Goal: Transaction & Acquisition: Purchase product/service

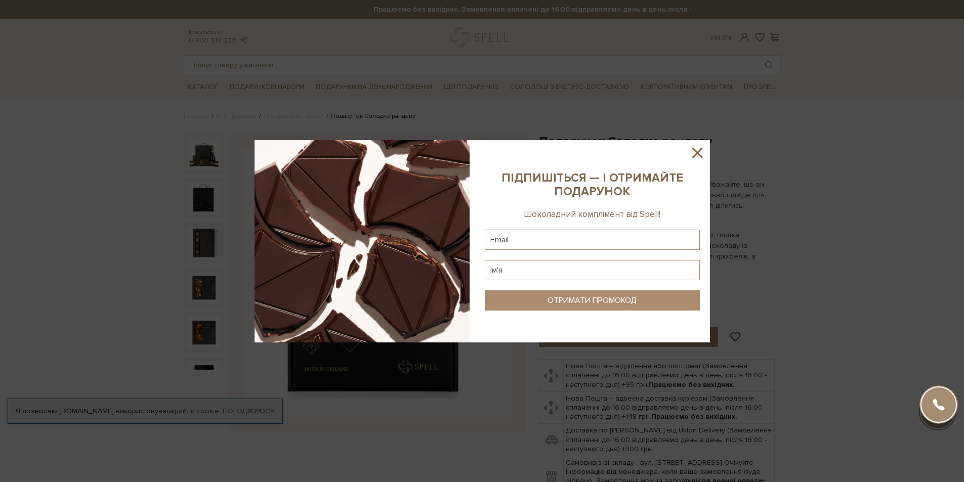
click at [701, 152] on icon at bounding box center [697, 152] width 17 height 17
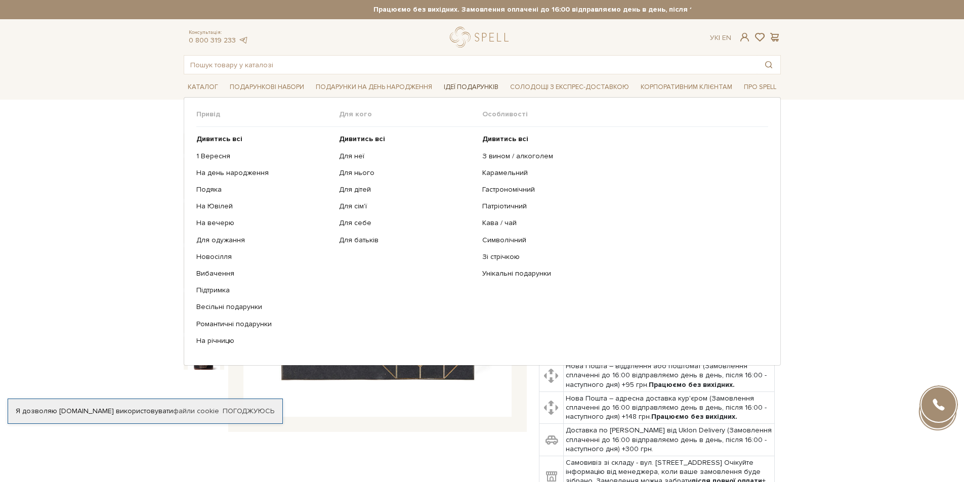
click at [470, 86] on span "Ідеї подарунків" at bounding box center [471, 87] width 63 height 16
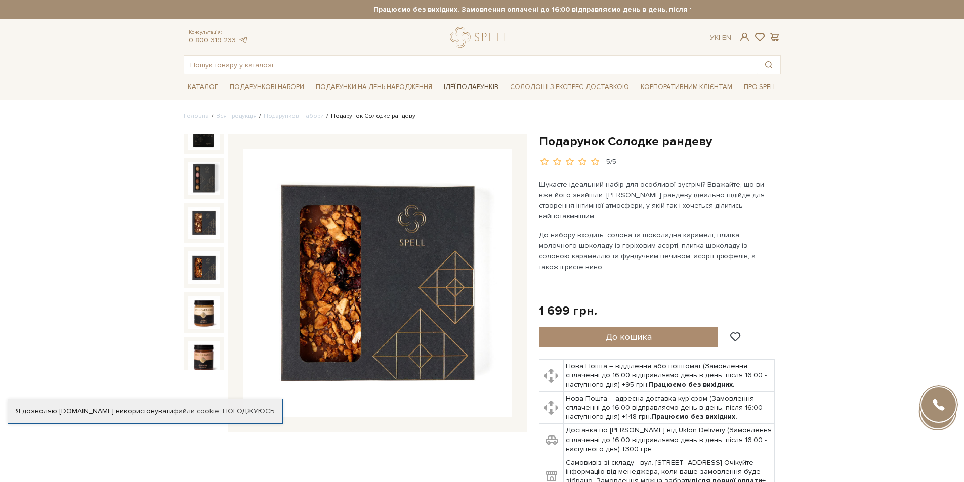
click at [477, 85] on span "Ідеї подарунків" at bounding box center [471, 87] width 63 height 16
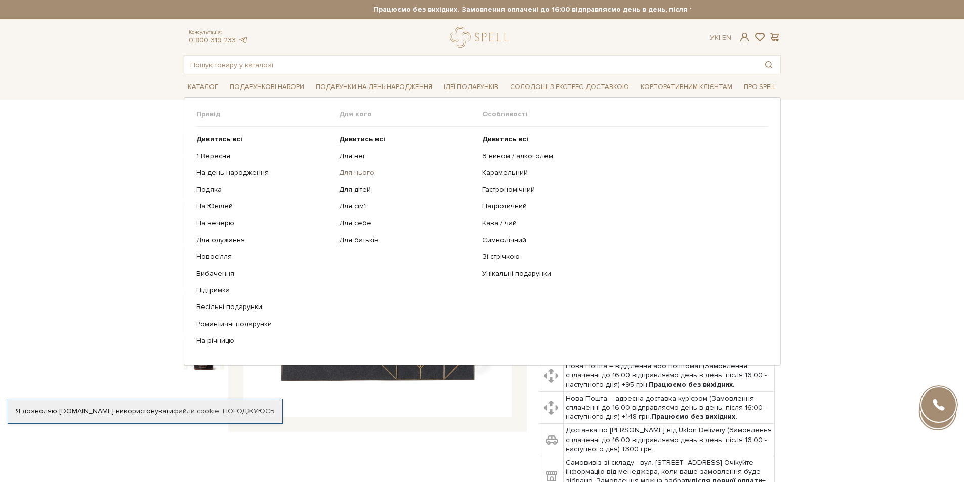
click at [358, 171] on link "Для нього" at bounding box center [407, 173] width 136 height 9
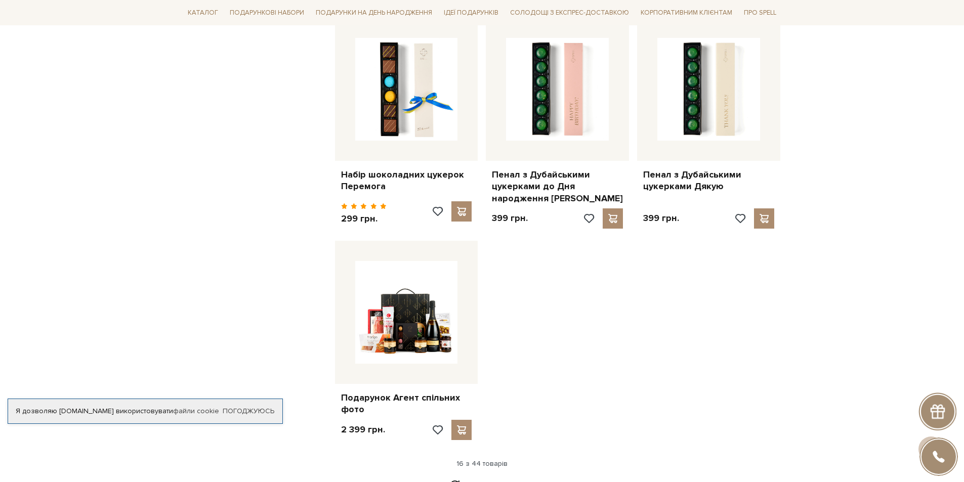
scroll to position [1164, 0]
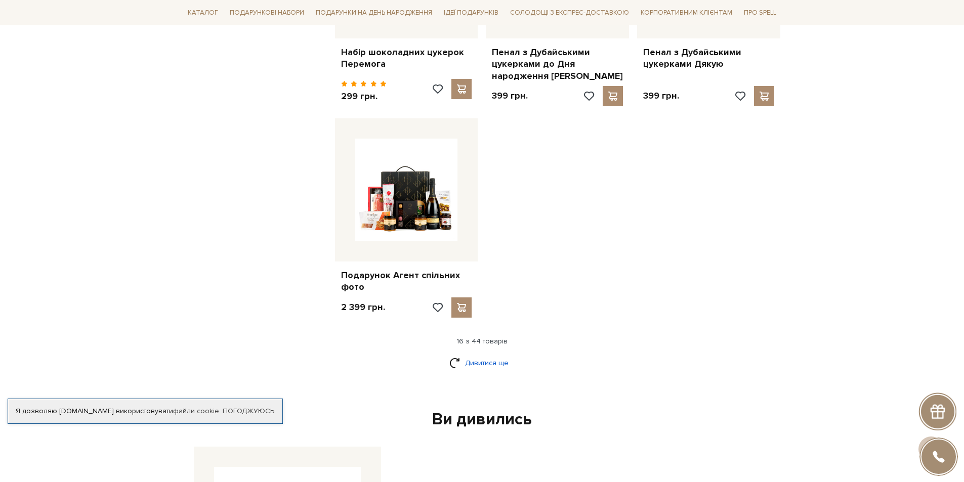
click at [479, 354] on link "Дивитися ще" at bounding box center [482, 363] width 66 height 18
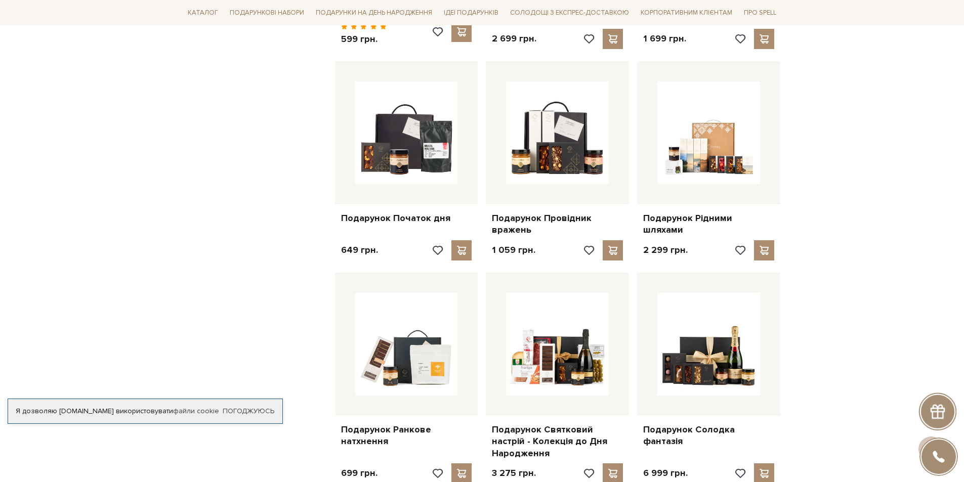
scroll to position [1872, 0]
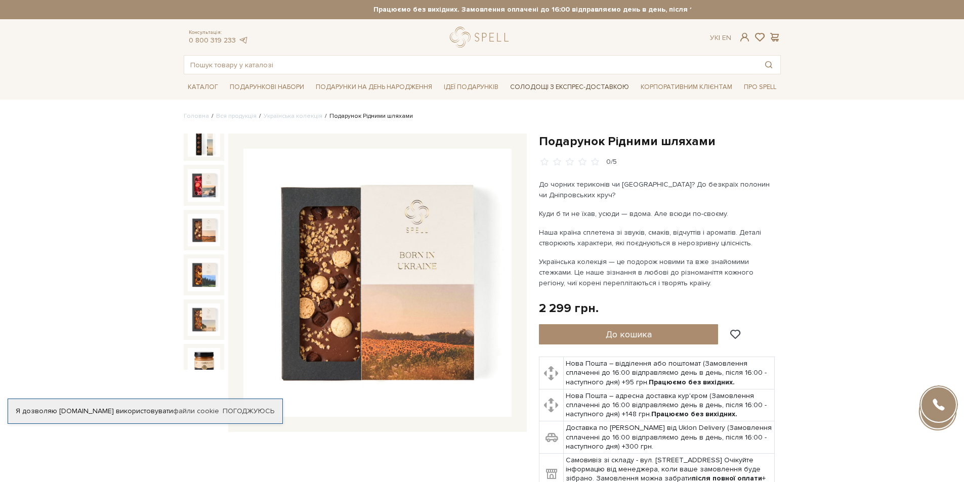
click at [549, 89] on link "Солодощі з експрес-доставкою" at bounding box center [569, 86] width 127 height 17
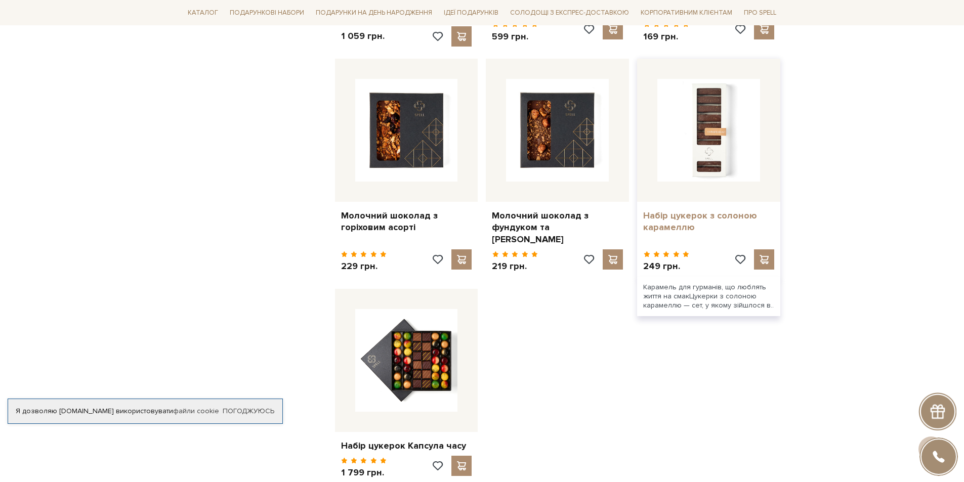
scroll to position [961, 0]
